Goal: Find specific fact: Find specific page/section

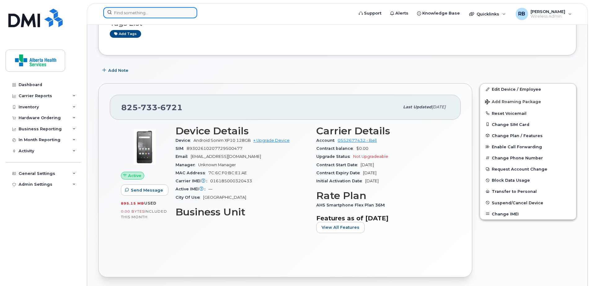
drag, startPoint x: 0, startPoint y: 0, endPoint x: 150, endPoint y: 9, distance: 150.3
click at [150, 9] on input at bounding box center [150, 12] width 94 height 11
paste input "[PHONE_NUMBER]"
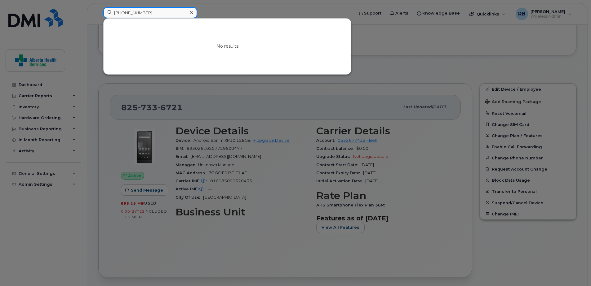
click at [156, 8] on input "[PHONE_NUMBER]" at bounding box center [150, 12] width 94 height 11
drag, startPoint x: 152, startPoint y: 12, endPoint x: 75, endPoint y: 2, distance: 77.2
click at [98, 7] on div "[PHONE_NUMBER] No results" at bounding box center [226, 14] width 256 height 14
paste input "[PHONE_NUMBER]"
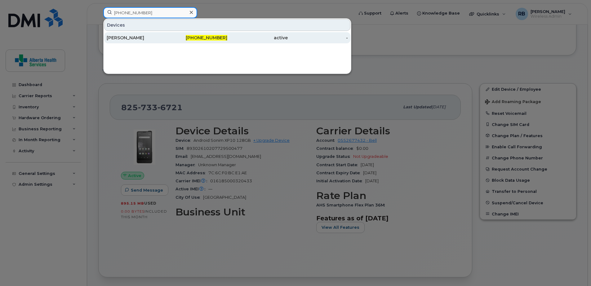
type input "[PHONE_NUMBER]"
click at [206, 40] on span "[PHONE_NUMBER]" at bounding box center [207, 38] width 42 height 6
